Goal: Task Accomplishment & Management: Manage account settings

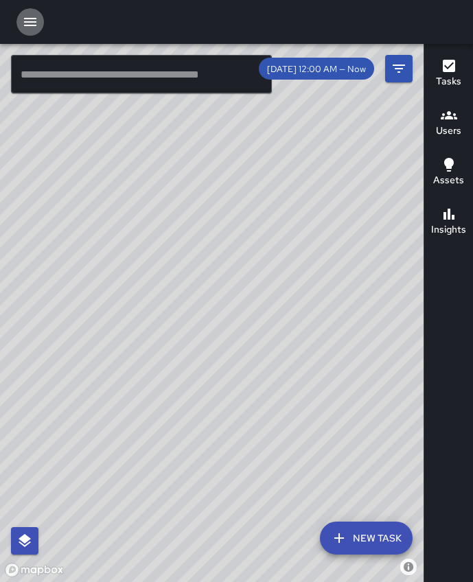
click at [32, 19] on icon "button" at bounding box center [30, 22] width 12 height 8
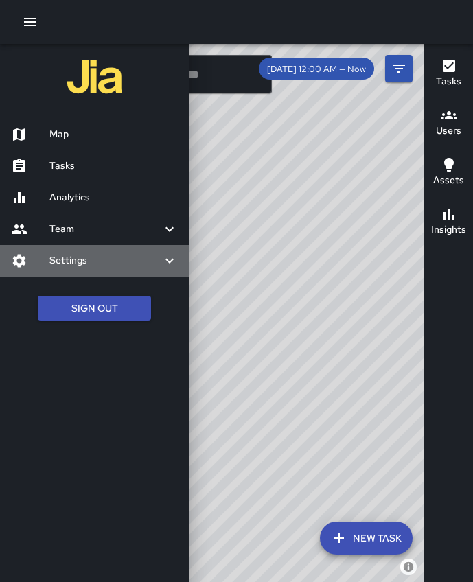
click at [101, 270] on div "Settings" at bounding box center [94, 261] width 189 height 32
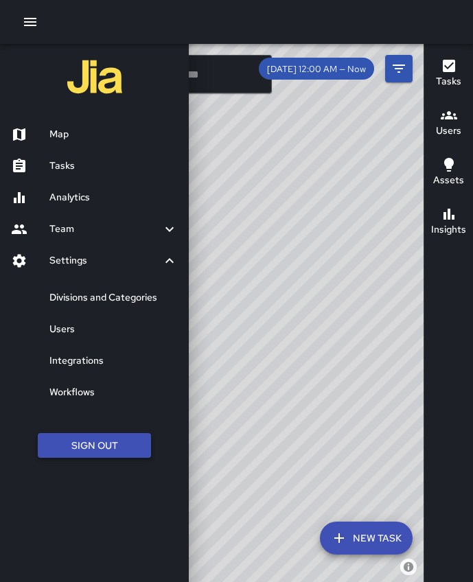
click at [98, 449] on button "Sign Out" at bounding box center [94, 445] width 113 height 25
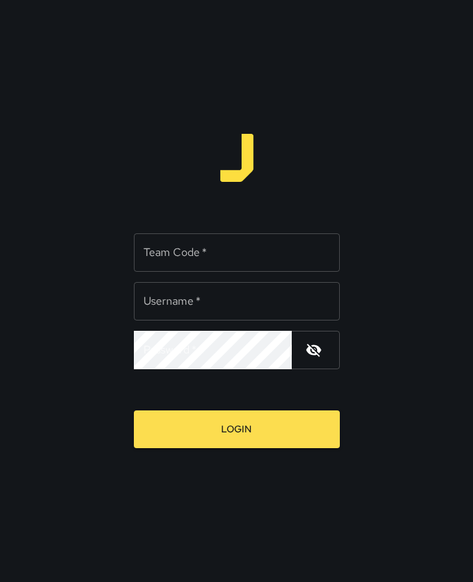
type input "**********"
click at [235, 255] on input "Team Code   *" at bounding box center [237, 253] width 206 height 38
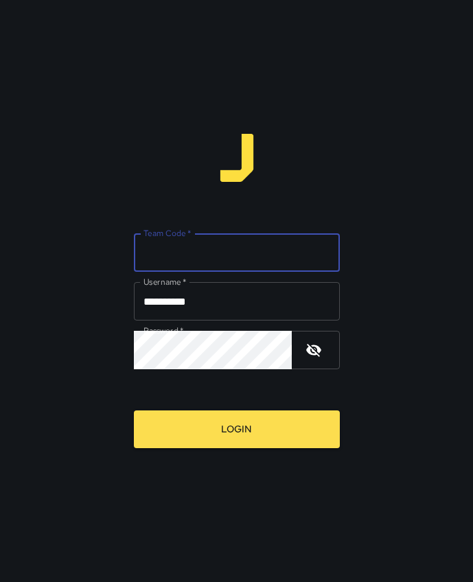
type input "******"
click at [198, 299] on input "**********" at bounding box center [237, 301] width 206 height 38
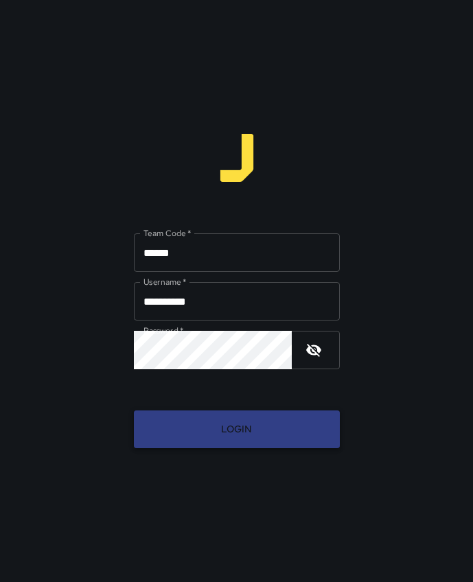
click at [183, 444] on button "Login" at bounding box center [237, 430] width 206 height 38
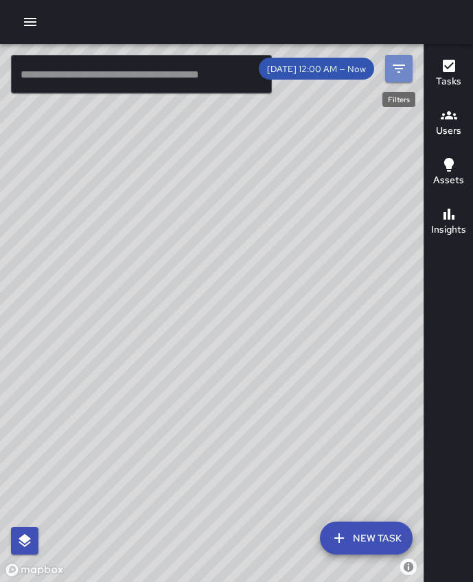
click at [400, 73] on icon "Filters" at bounding box center [399, 68] width 16 height 16
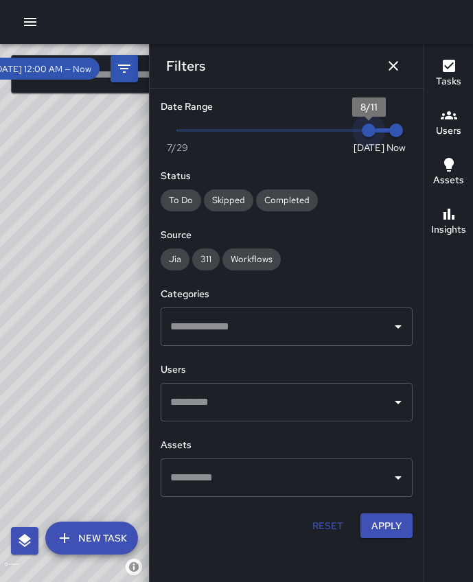
type input "*"
drag, startPoint x: 369, startPoint y: 130, endPoint x: 339, endPoint y: 131, distance: 30.3
click at [339, 131] on span "8/10" at bounding box center [342, 131] width 14 height 14
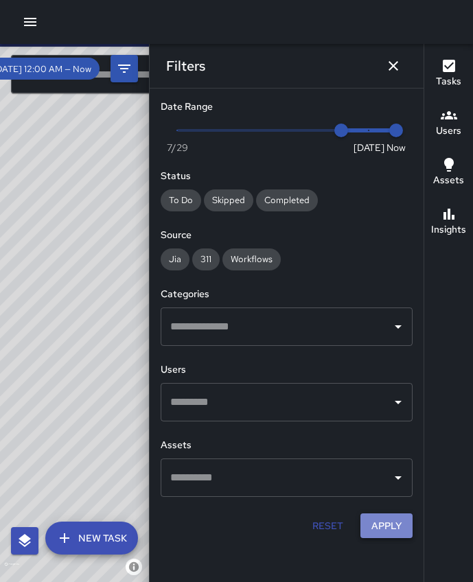
click at [383, 533] on button "Apply" at bounding box center [387, 526] width 52 height 25
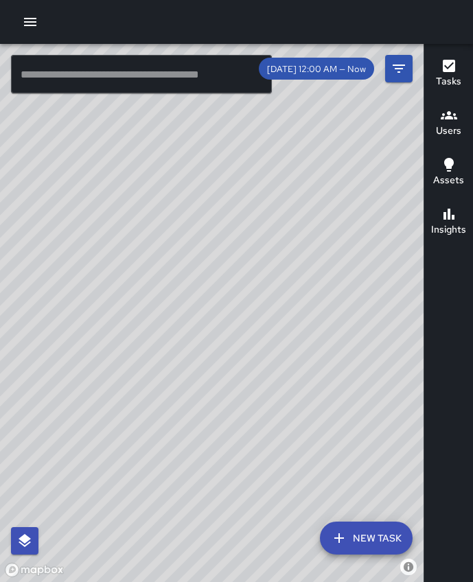
click at [441, 124] on h6 "Users" at bounding box center [448, 131] width 25 height 15
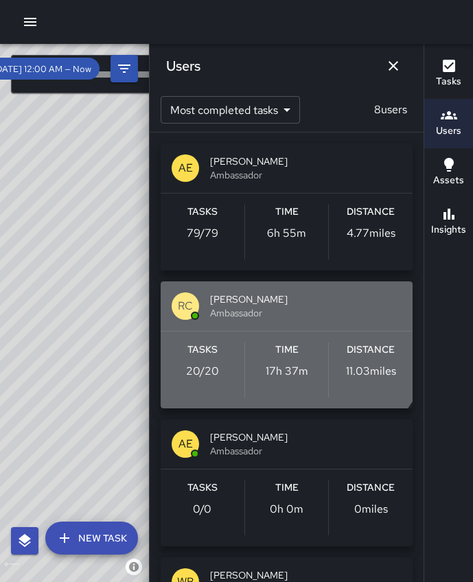
click at [284, 318] on span "Ambassador" at bounding box center [306, 313] width 192 height 14
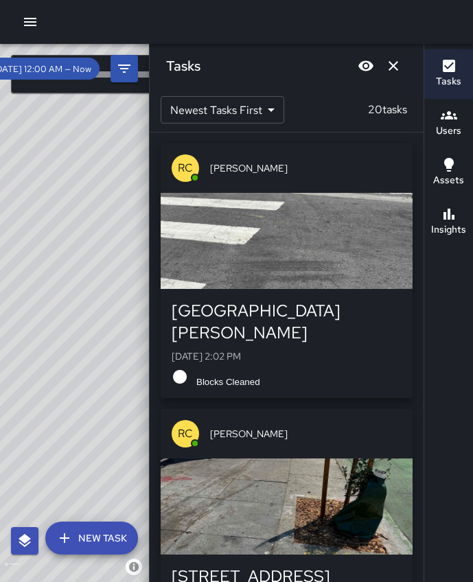
drag, startPoint x: 102, startPoint y: 381, endPoint x: 8, endPoint y: 283, distance: 136.0
click at [8, 283] on div "© Mapbox © OpenStreetMap Improve this map" at bounding box center [74, 313] width 149 height 539
drag, startPoint x: 113, startPoint y: 270, endPoint x: 0, endPoint y: 133, distance: 177.1
click at [0, 133] on div "© Mapbox © OpenStreetMap Improve this map" at bounding box center [74, 313] width 149 height 539
click at [400, 71] on icon "Dismiss" at bounding box center [393, 66] width 16 height 16
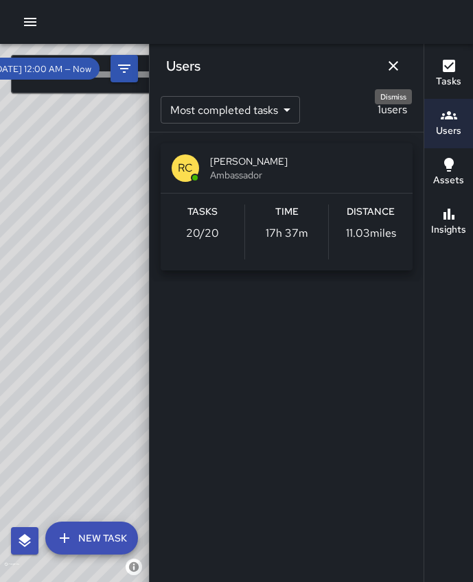
click at [392, 77] on button "Dismiss" at bounding box center [393, 65] width 27 height 27
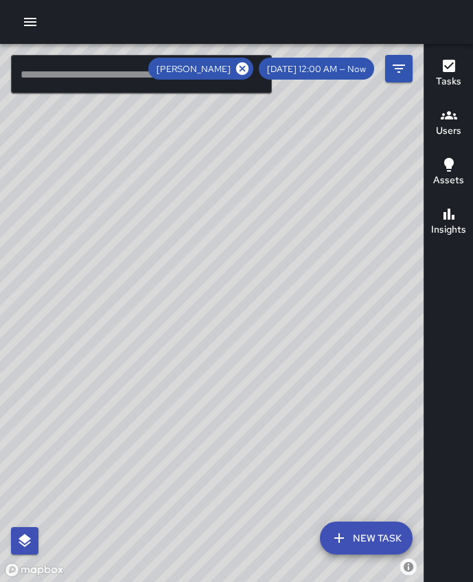
drag, startPoint x: 65, startPoint y: 274, endPoint x: 409, endPoint y: 236, distance: 346.3
click at [409, 236] on div "© Mapbox © OpenStreetMap Improve this map" at bounding box center [212, 313] width 424 height 539
drag, startPoint x: 181, startPoint y: 236, endPoint x: 418, endPoint y: 381, distance: 278.7
click at [462, 395] on div "© Mapbox © OpenStreetMap Improve this map ​ New Task [PERSON_NAME] [DATE] 12:00…" at bounding box center [236, 313] width 473 height 539
drag, startPoint x: 259, startPoint y: 353, endPoint x: 331, endPoint y: 453, distance: 123.0
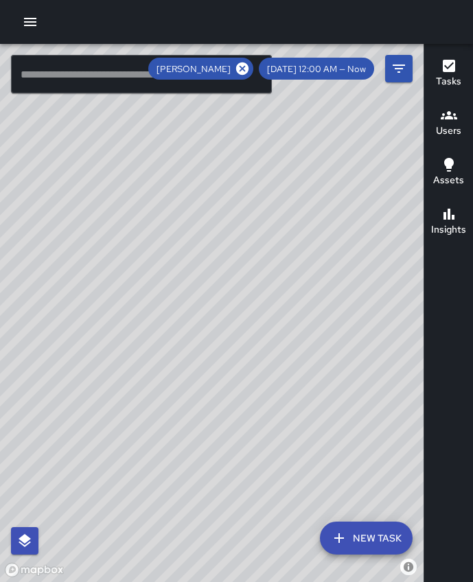
click at [335, 457] on div "© Mapbox © OpenStreetMap Improve this map" at bounding box center [212, 313] width 424 height 539
drag, startPoint x: 218, startPoint y: 265, endPoint x: 260, endPoint y: 455, distance: 194.0
click at [260, 456] on div "© Mapbox © OpenStreetMap Improve this map" at bounding box center [212, 313] width 424 height 539
drag, startPoint x: 179, startPoint y: 379, endPoint x: 486, endPoint y: 301, distance: 316.2
click at [473, 301] on html "© Mapbox © OpenStreetMap Improve this map ​ New Task [PERSON_NAME] [DATE] 12:00…" at bounding box center [236, 291] width 473 height 582
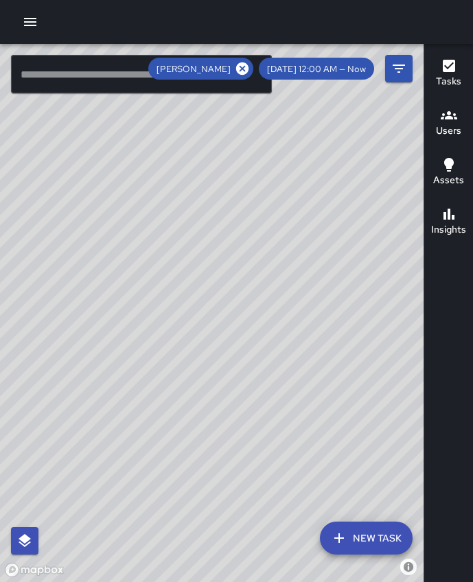
drag, startPoint x: 133, startPoint y: 286, endPoint x: 1, endPoint y: 463, distance: 219.9
click at [0, 474] on div "© Mapbox © OpenStreetMap Improve this map" at bounding box center [212, 313] width 424 height 539
drag, startPoint x: 211, startPoint y: 274, endPoint x: 466, endPoint y: 251, distance: 255.8
click at [466, 251] on div "© Mapbox © OpenStreetMap Improve this map ​ New Task [PERSON_NAME] [DATE] 12:00…" at bounding box center [236, 313] width 473 height 539
drag, startPoint x: 201, startPoint y: 274, endPoint x: 11, endPoint y: 216, distance: 198.8
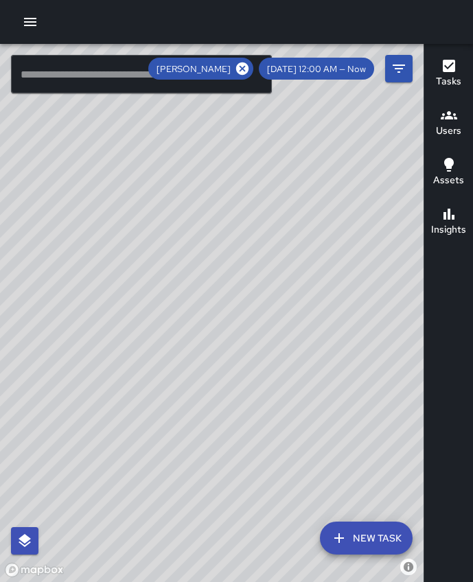
click at [19, 218] on div "© Mapbox © OpenStreetMap Improve this map" at bounding box center [212, 313] width 424 height 539
drag, startPoint x: 94, startPoint y: 304, endPoint x: 463, endPoint y: 312, distance: 368.9
click at [462, 312] on div "© Mapbox © OpenStreetMap Improve this map ​ New Task [PERSON_NAME] [DATE] 12:00…" at bounding box center [236, 313] width 473 height 539
drag, startPoint x: 303, startPoint y: 258, endPoint x: 3, endPoint y: 223, distance: 302.3
click at [1, 224] on div "© Mapbox © OpenStreetMap Improve this map" at bounding box center [212, 313] width 424 height 539
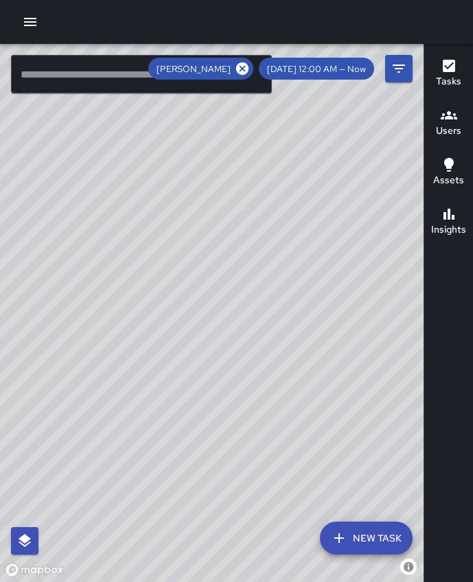
drag, startPoint x: 297, startPoint y: 250, endPoint x: 39, endPoint y: 192, distance: 264.1
click at [35, 192] on div "© Mapbox © OpenStreetMap Improve this map" at bounding box center [212, 313] width 424 height 539
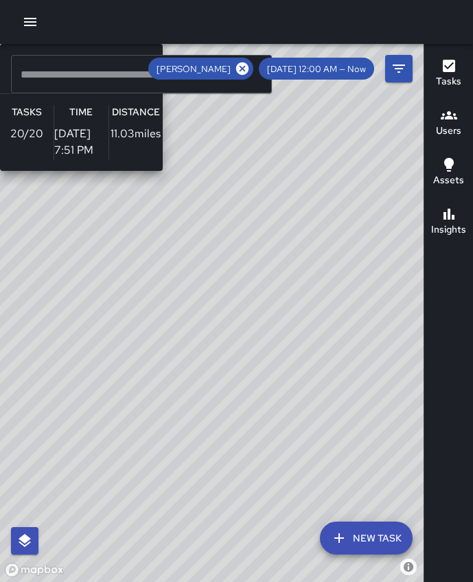
drag, startPoint x: 209, startPoint y: 236, endPoint x: 306, endPoint y: 227, distance: 97.2
click at [307, 227] on div "© Mapbox © OpenStreetMap Improve this map [PERSON_NAME] Ambassador Tasks 20 / 2…" at bounding box center [212, 313] width 424 height 539
